Goal: Task Accomplishment & Management: Complete application form

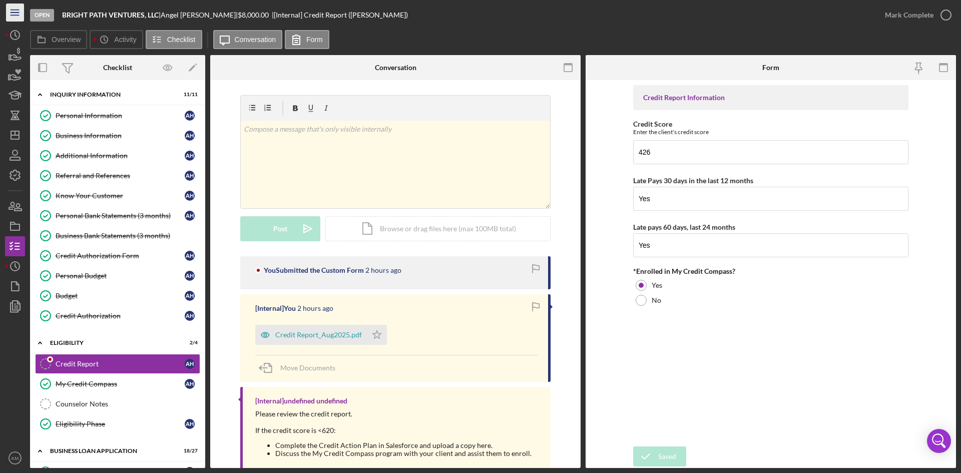
click at [14, 10] on line "button" at bounding box center [15, 10] width 8 height 0
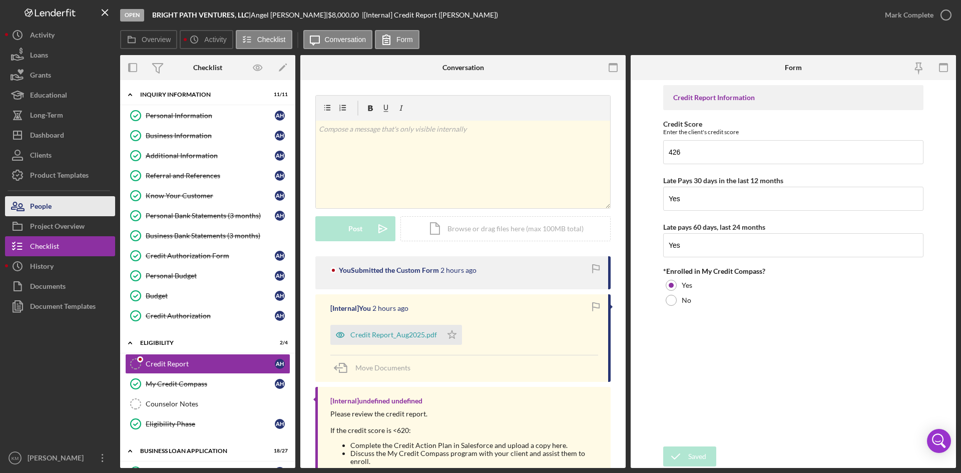
click at [33, 211] on div "People" at bounding box center [41, 207] width 22 height 23
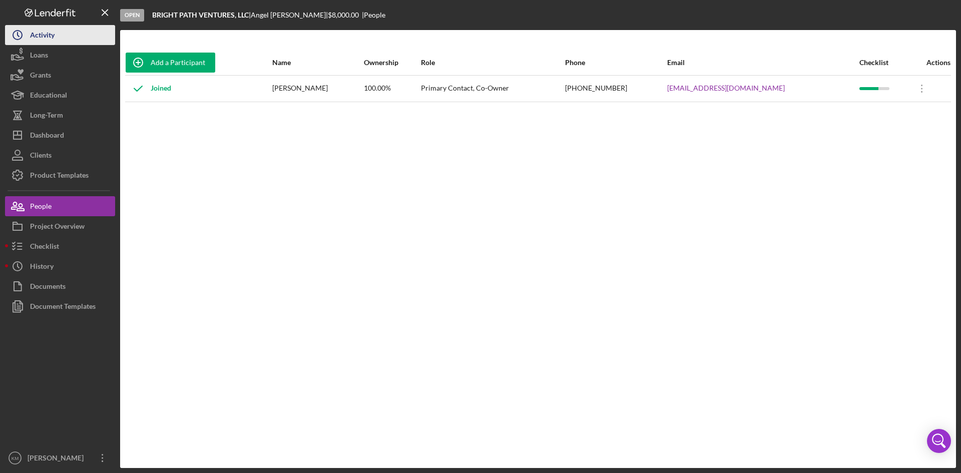
click at [41, 33] on div "Activity" at bounding box center [42, 36] width 25 height 23
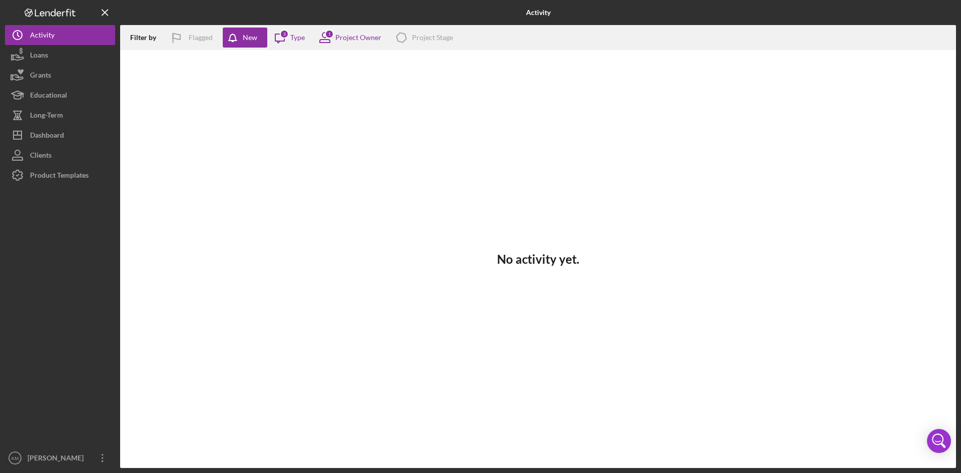
click at [57, 13] on icon at bounding box center [59, 13] width 5 height 5
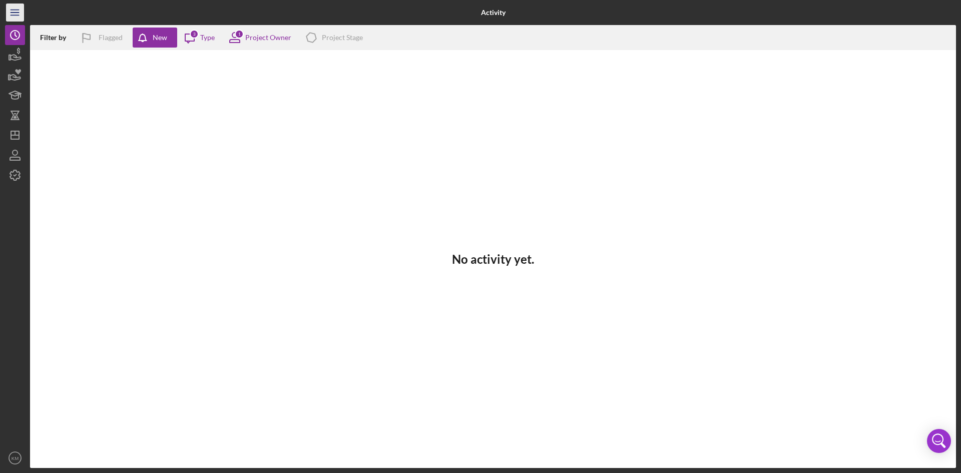
click at [18, 9] on icon "Icon/Menu" at bounding box center [15, 13] width 23 height 23
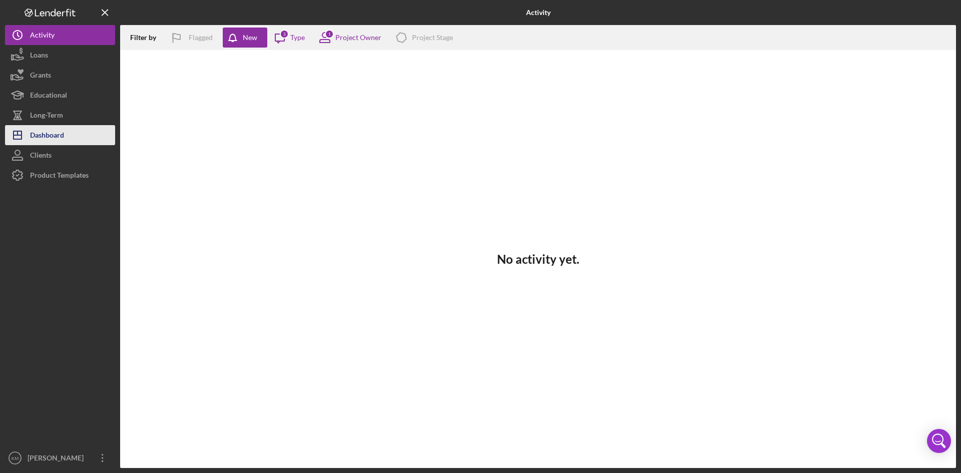
click at [54, 145] on div "Dashboard" at bounding box center [47, 136] width 34 height 23
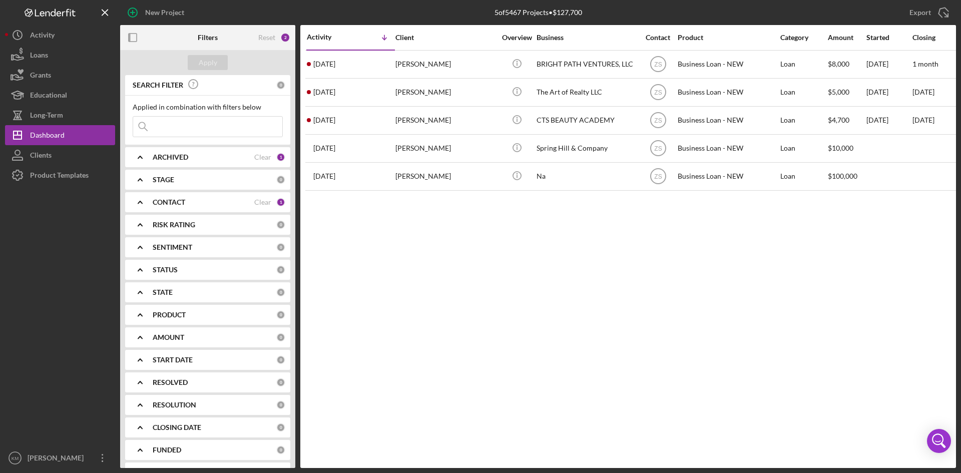
click at [160, 127] on input at bounding box center [207, 127] width 149 height 20
paste input "[PERSON_NAME]"
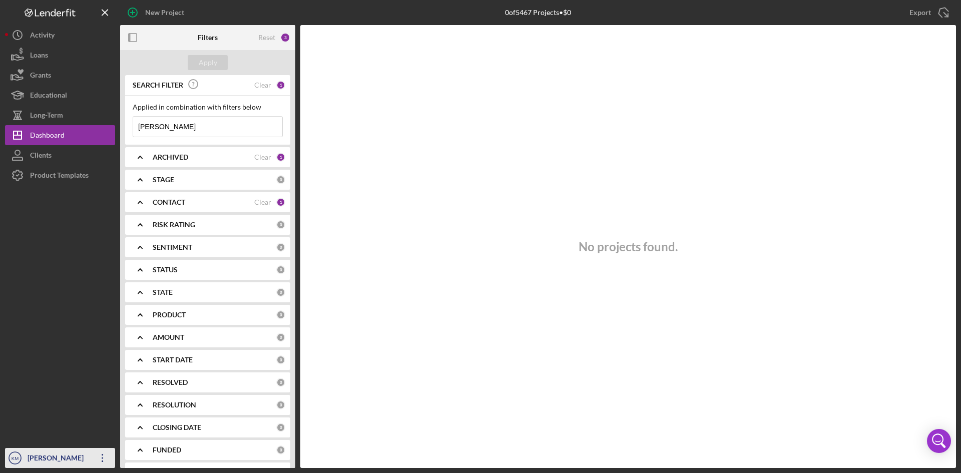
type input "[PERSON_NAME]"
click at [40, 463] on div "[PERSON_NAME]" at bounding box center [57, 459] width 65 height 23
click at [58, 328] on div at bounding box center [60, 316] width 110 height 263
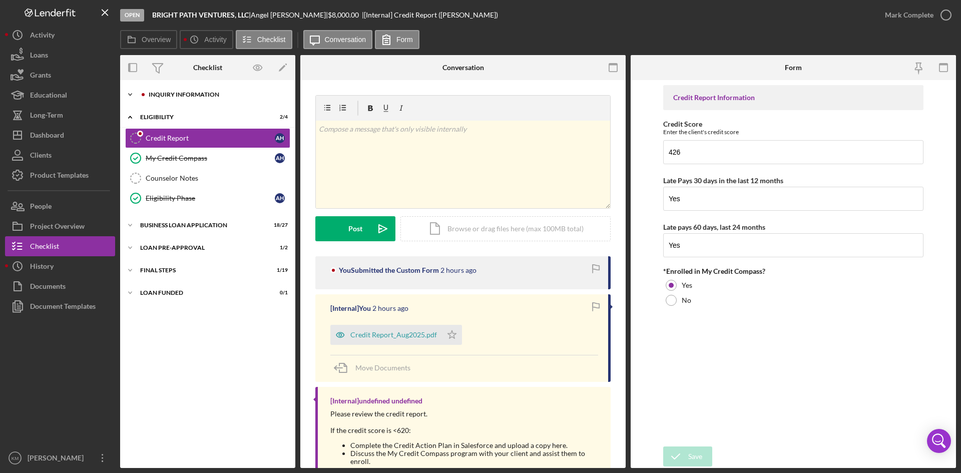
click at [123, 90] on icon "Icon/Expander" at bounding box center [130, 95] width 20 height 20
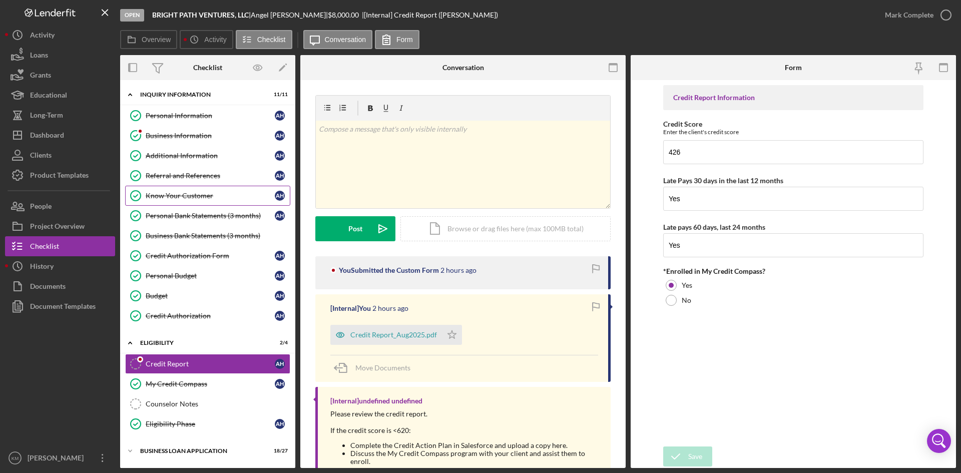
scroll to position [66, 0]
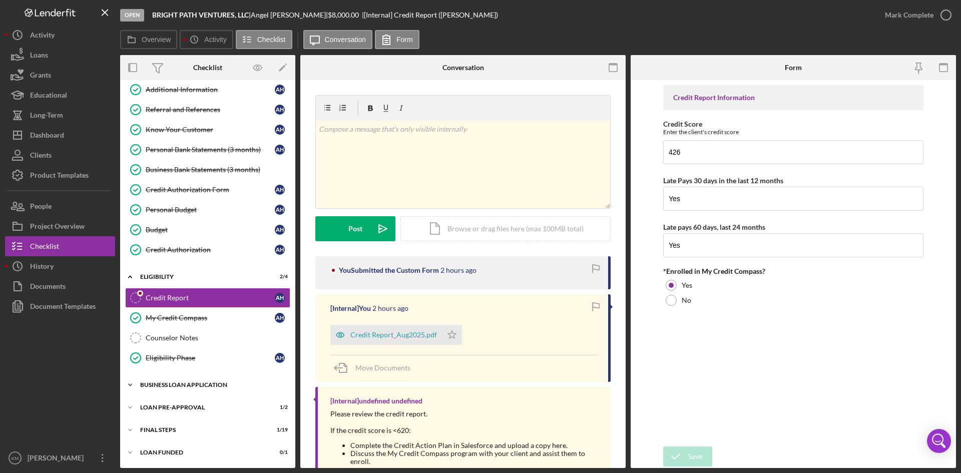
click at [133, 385] on icon "Icon/Expander" at bounding box center [130, 385] width 20 height 20
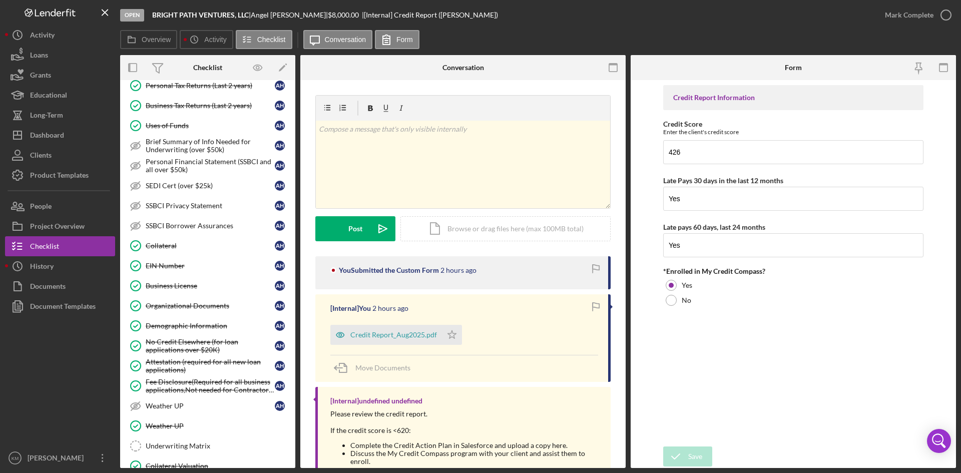
scroll to position [612, 0]
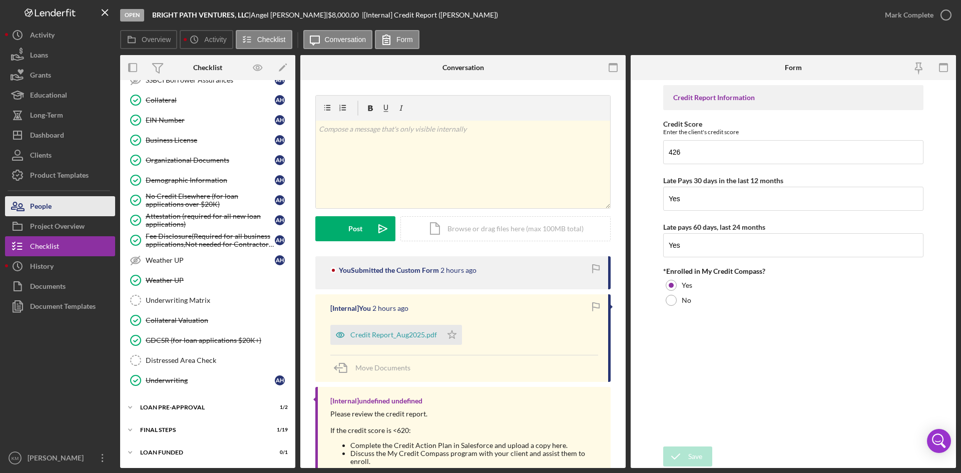
click at [30, 199] on icon "button" at bounding box center [17, 206] width 25 height 25
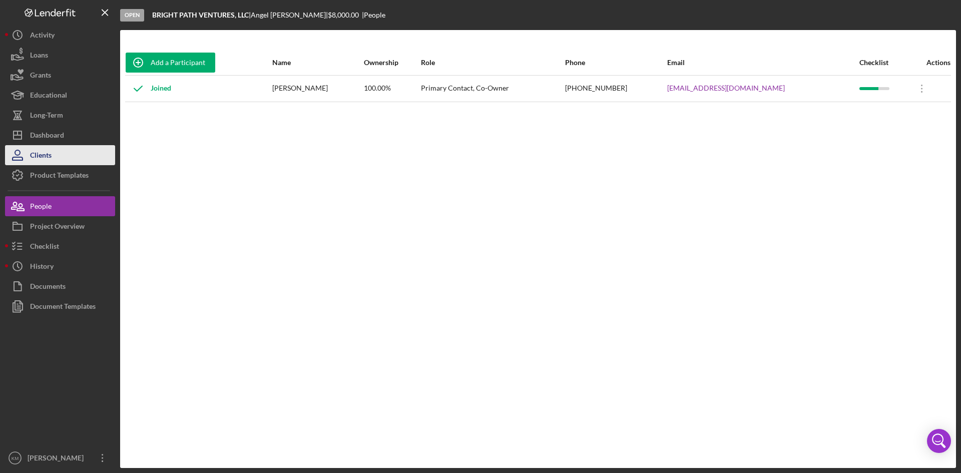
click at [43, 155] on div "Clients" at bounding box center [41, 156] width 22 height 23
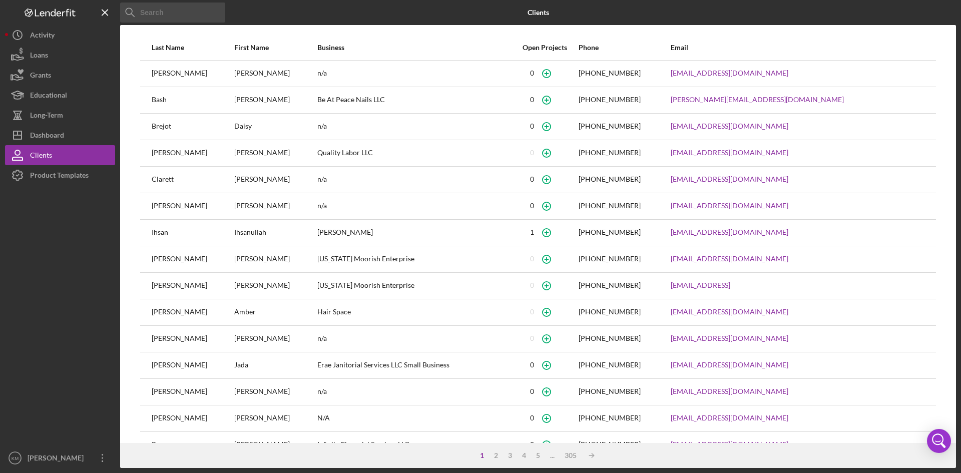
click at [146, 14] on input at bounding box center [172, 13] width 105 height 20
paste input "[PERSON_NAME]"
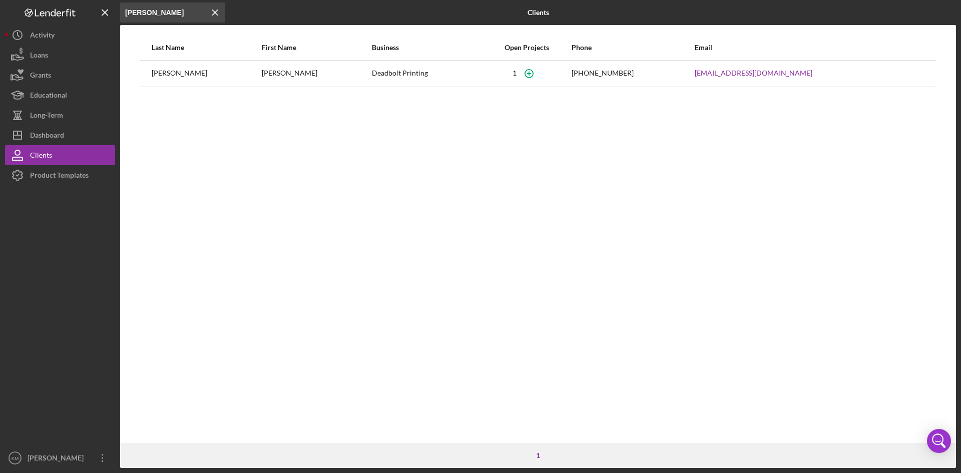
type input "[PERSON_NAME]"
click at [267, 74] on div "[PERSON_NAME]" at bounding box center [316, 73] width 109 height 25
click at [404, 74] on div "Deadbolt Printing" at bounding box center [427, 73] width 110 height 25
click at [165, 73] on div "[PERSON_NAME]" at bounding box center [206, 73] width 109 height 25
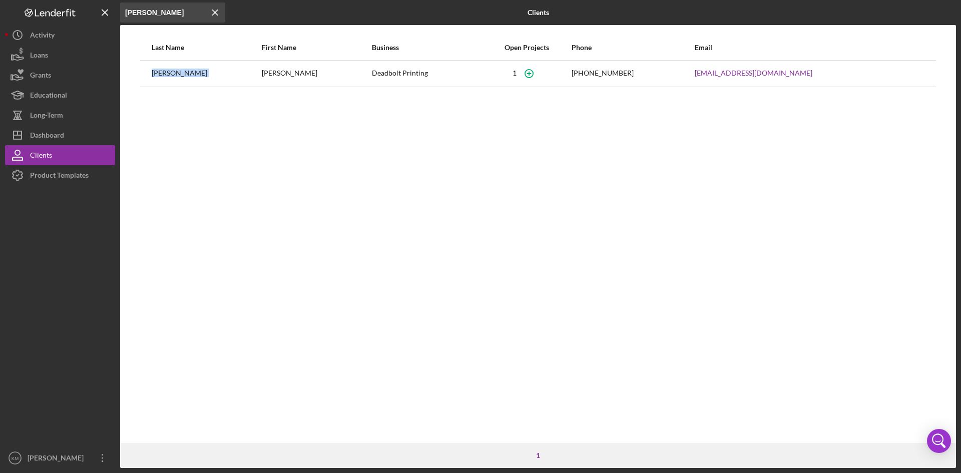
click at [165, 73] on div "[PERSON_NAME]" at bounding box center [206, 73] width 109 height 25
click at [236, 73] on div "[PERSON_NAME]" at bounding box center [206, 73] width 109 height 25
click at [372, 71] on div "Deadbolt Printing" at bounding box center [427, 73] width 110 height 25
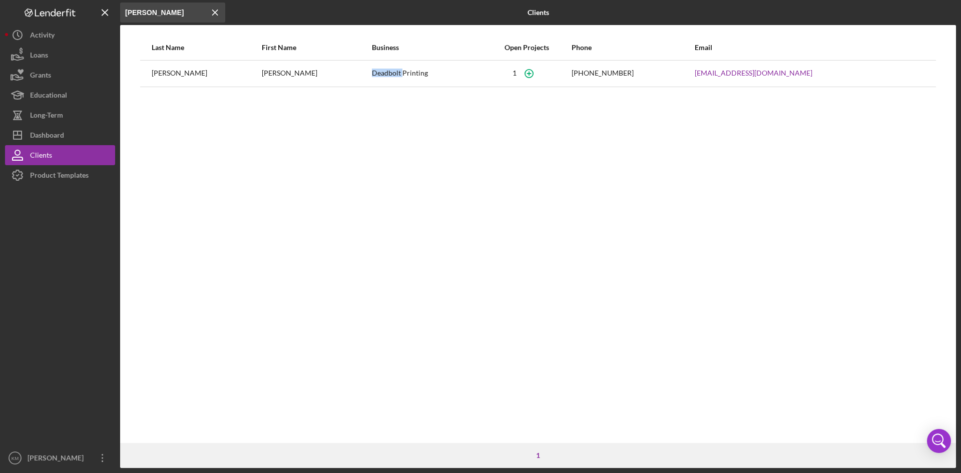
click at [372, 72] on div "Deadbolt Printing" at bounding box center [427, 73] width 110 height 25
click at [533, 75] on circle "button" at bounding box center [529, 73] width 8 height 8
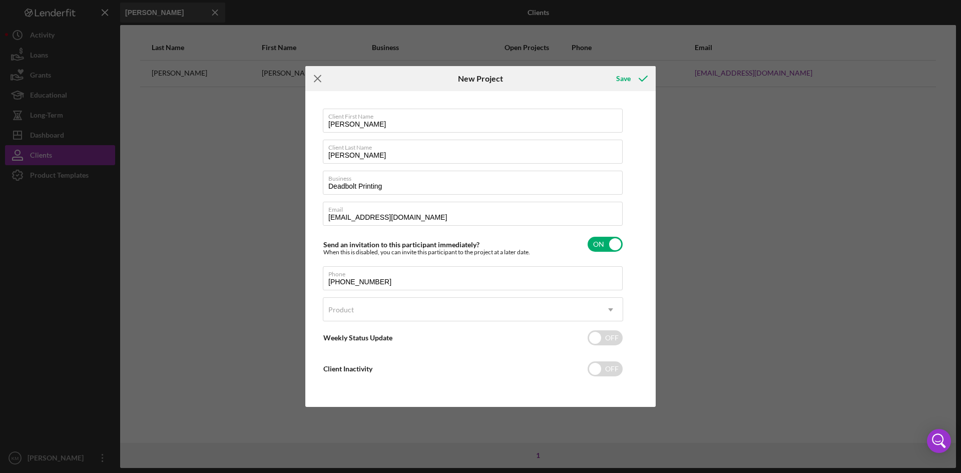
click at [316, 76] on icon "Icon/Menu Close" at bounding box center [317, 78] width 25 height 25
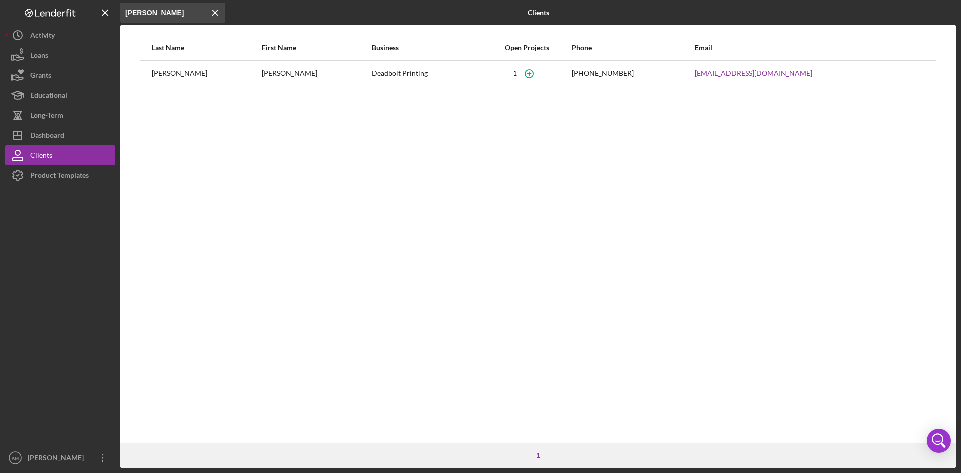
click at [174, 71] on div "[PERSON_NAME]" at bounding box center [206, 73] width 109 height 25
click at [380, 73] on div "Deadbolt Printing" at bounding box center [427, 73] width 110 height 25
